Goal: Task Accomplishment & Management: Manage account settings

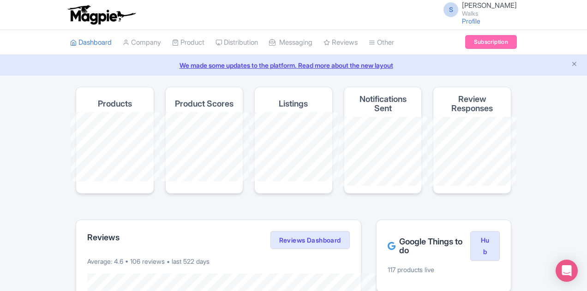
drag, startPoint x: 128, startPoint y: 44, endPoint x: 152, endPoint y: 45, distance: 23.6
click at [172, 44] on link "Product" at bounding box center [188, 42] width 32 height 25
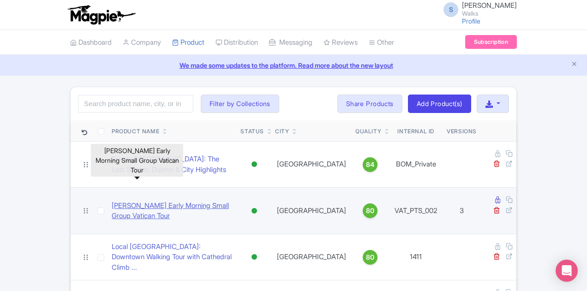
click at [175, 201] on link "[PERSON_NAME] Early Morning Small Group Vatican Tour" at bounding box center [172, 211] width 121 height 21
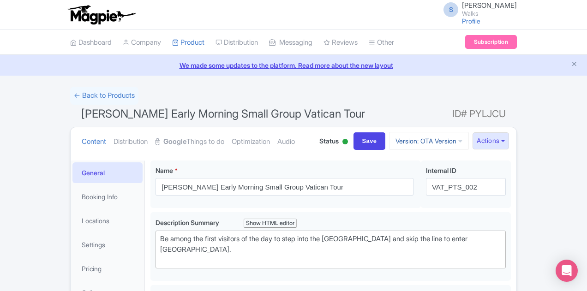
click at [463, 143] on icon at bounding box center [460, 141] width 4 height 6
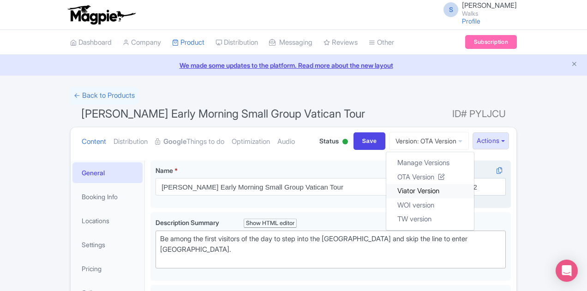
click at [468, 192] on link "Viator Version" at bounding box center [430, 191] width 88 height 14
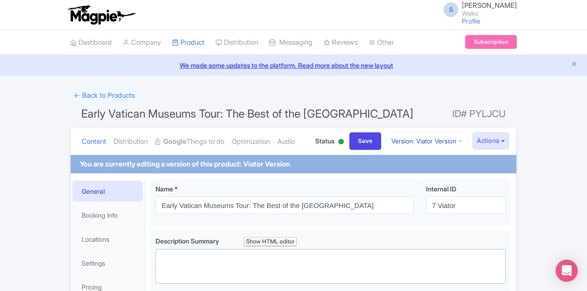
click at [469, 141] on link "Version: Viator Version" at bounding box center [427, 141] width 84 height 18
